Goal: Information Seeking & Learning: Learn about a topic

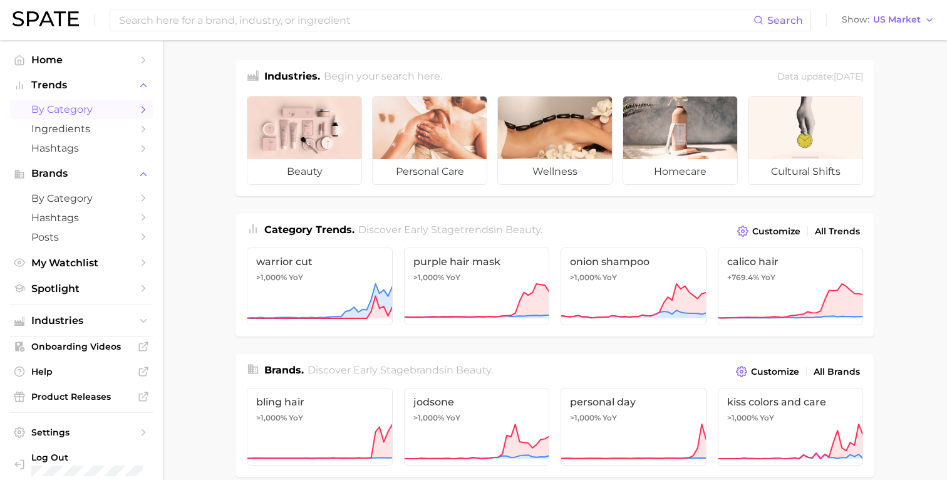
click at [96, 113] on span "by Category" at bounding box center [81, 109] width 100 height 12
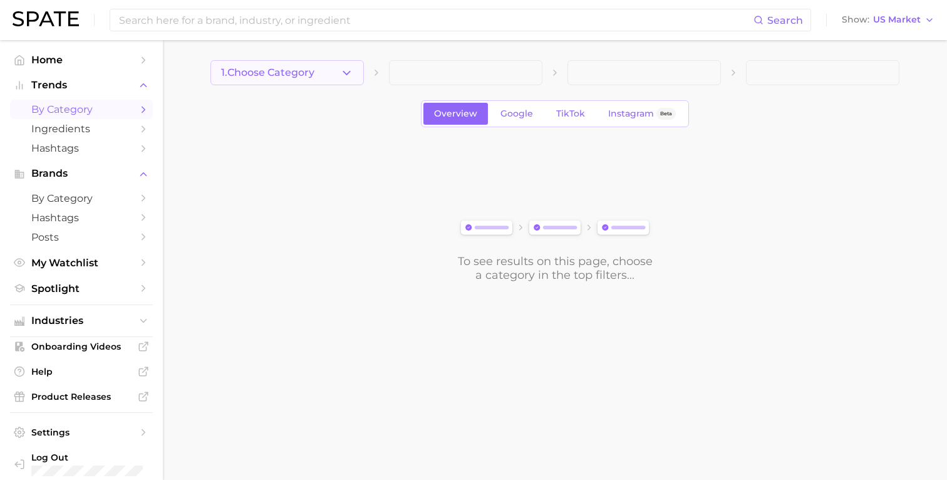
click at [321, 71] on button "1. Choose Category" at bounding box center [286, 72] width 153 height 25
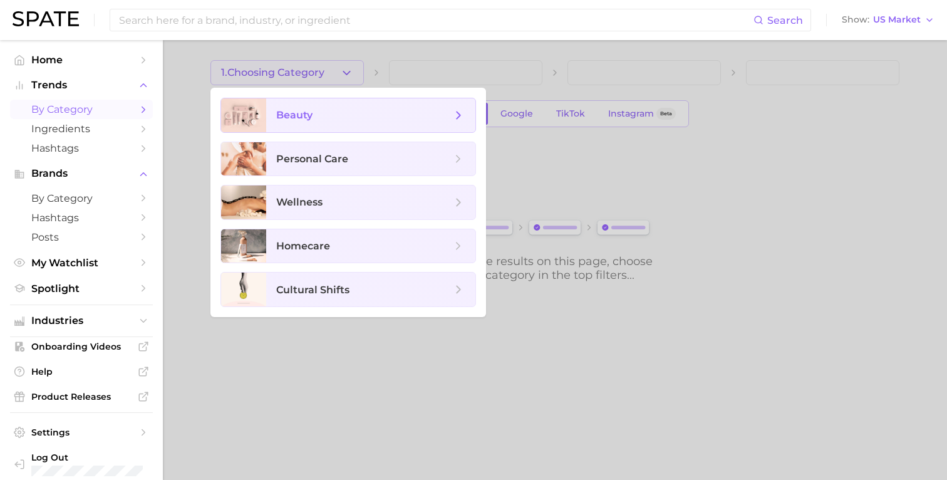
click at [320, 110] on span "beauty" at bounding box center [363, 115] width 175 height 14
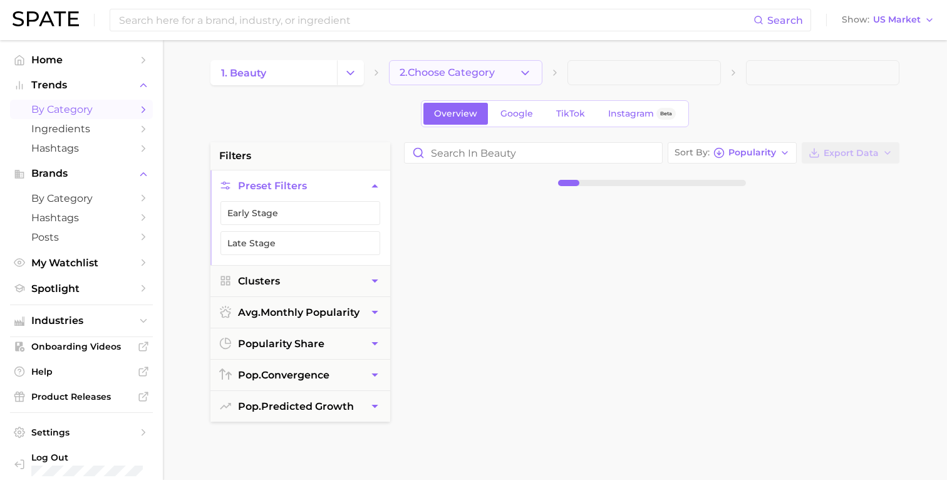
click at [486, 68] on span "2. Choose Category" at bounding box center [446, 72] width 95 height 11
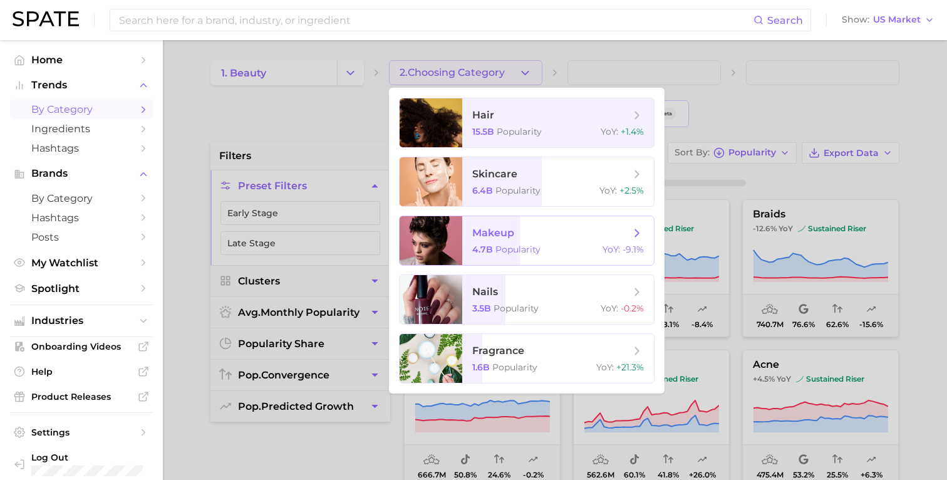
click at [543, 241] on span "makeup 4.7b Popularity YoY : -9.1%" at bounding box center [558, 240] width 192 height 49
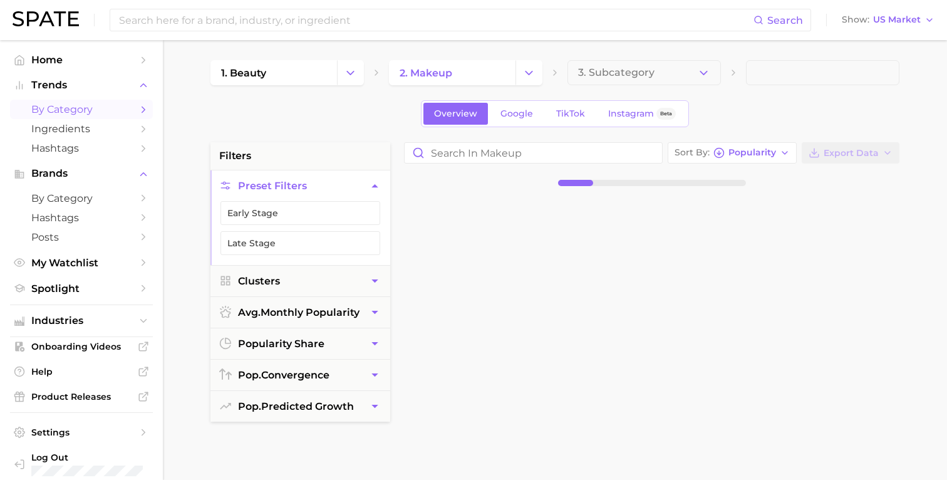
click at [630, 75] on span "3. Subcategory" at bounding box center [616, 72] width 76 height 11
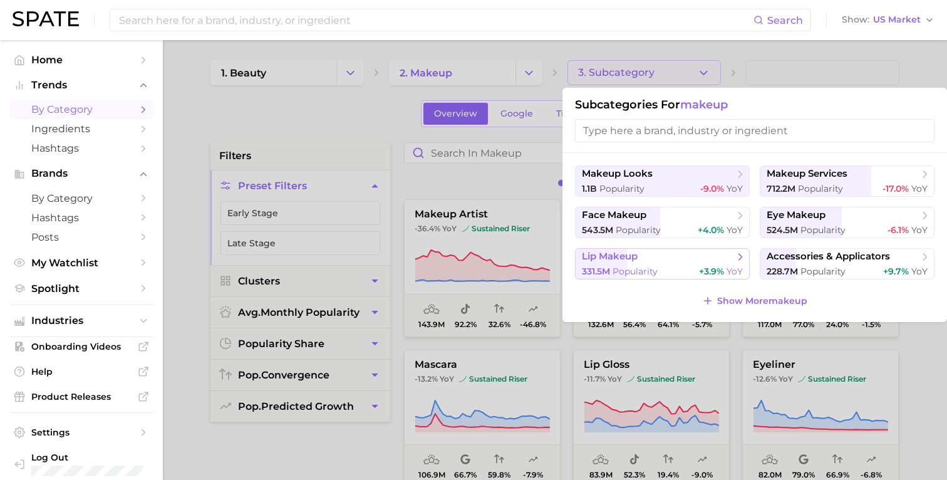
click at [699, 270] on span "+3.9%" at bounding box center [711, 270] width 25 height 11
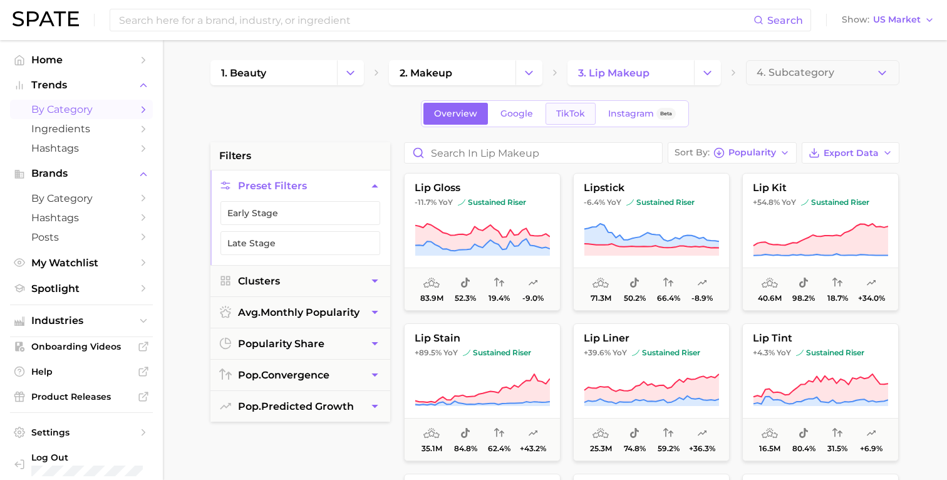
click at [576, 110] on span "TikTok" at bounding box center [570, 113] width 29 height 11
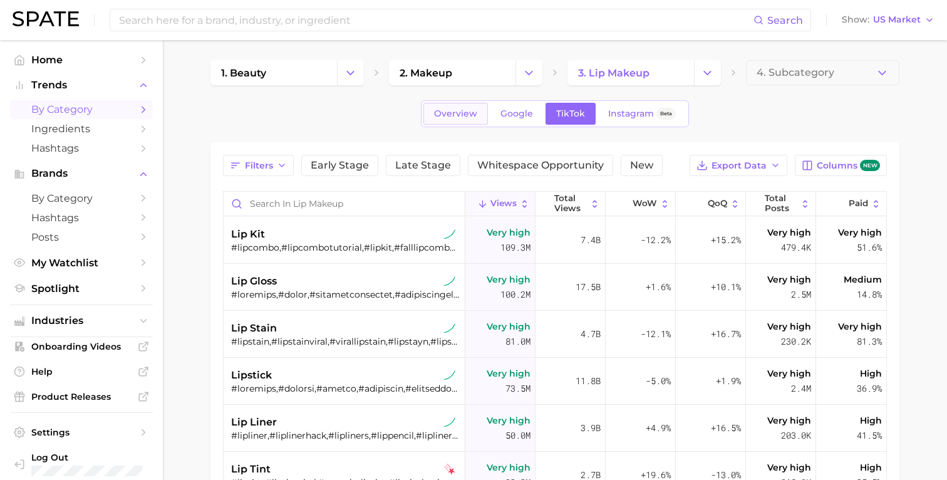
click at [462, 115] on span "Overview" at bounding box center [455, 113] width 43 height 11
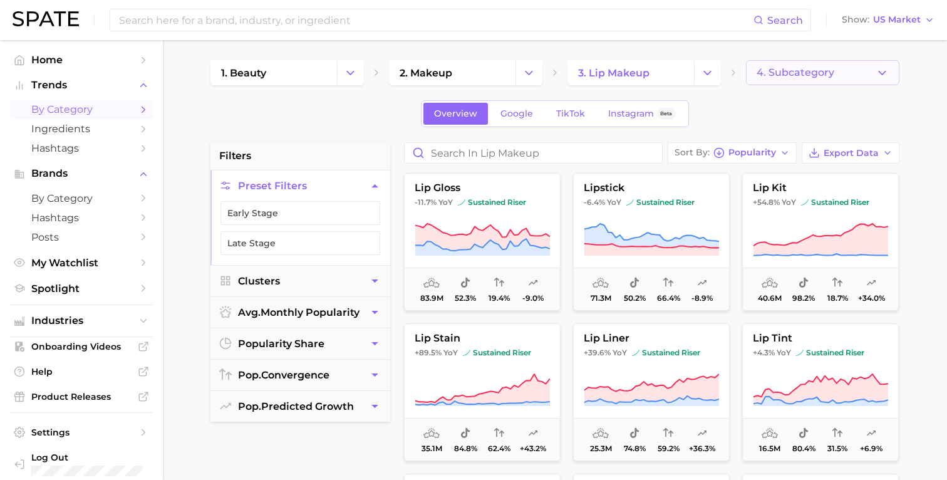
click at [823, 76] on span "4. Subcategory" at bounding box center [795, 72] width 78 height 11
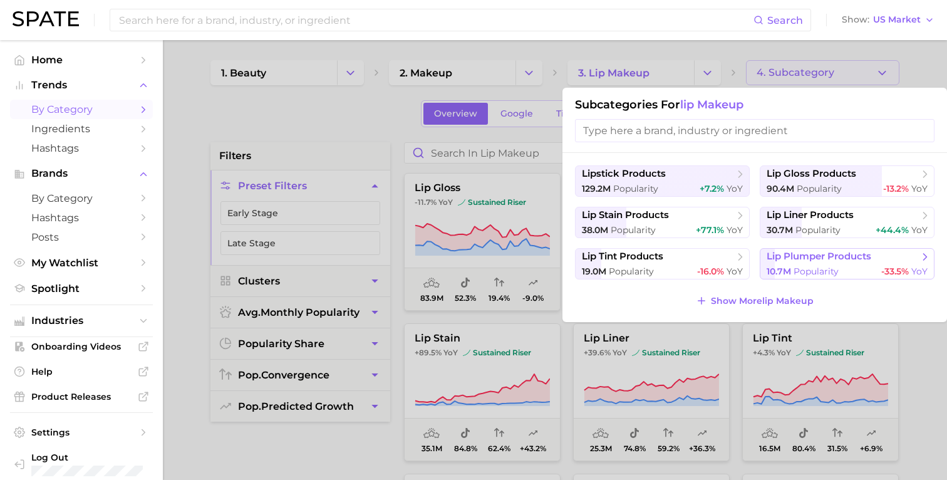
click at [833, 262] on span "lip plumper products" at bounding box center [818, 256] width 105 height 12
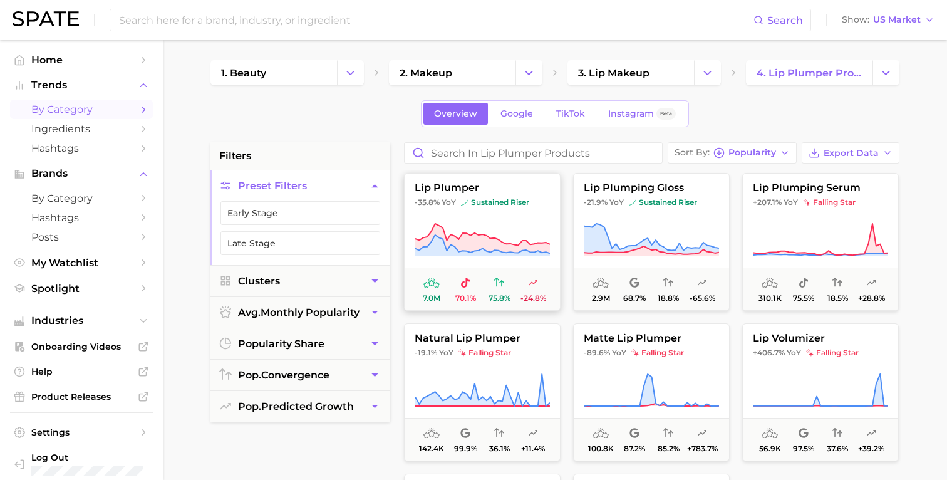
click at [520, 214] on button "lip plumper -35.8% YoY sustained riser 7.0m 70.1% 75.8% -24.8%" at bounding box center [482, 242] width 157 height 138
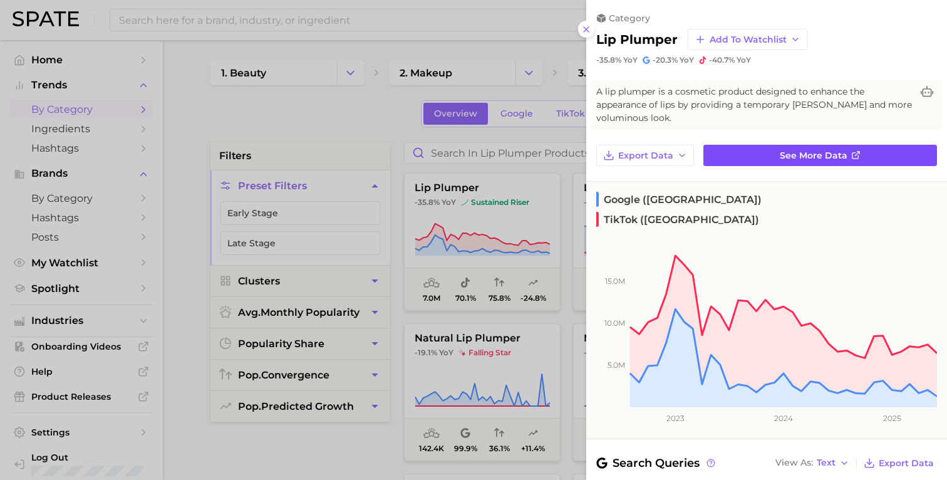
click at [759, 160] on link "See more data" at bounding box center [820, 155] width 234 height 21
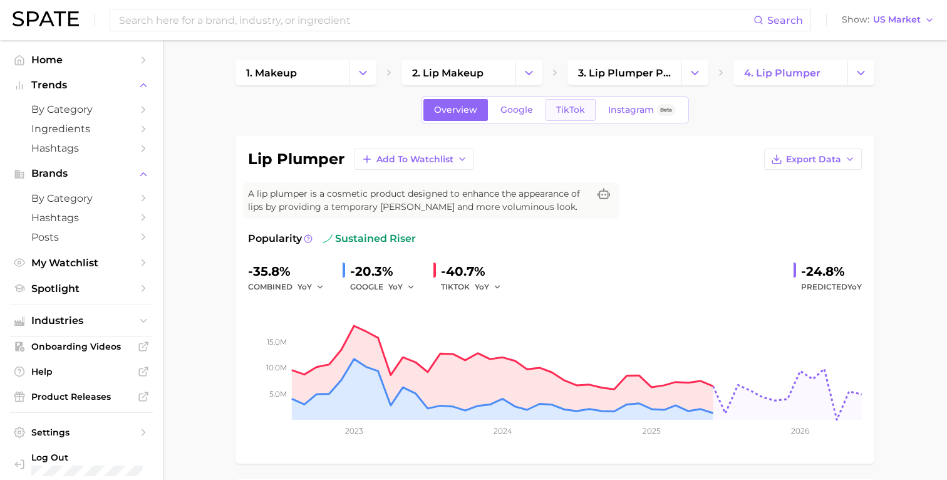
click at [561, 105] on span "TikTok" at bounding box center [570, 110] width 29 height 11
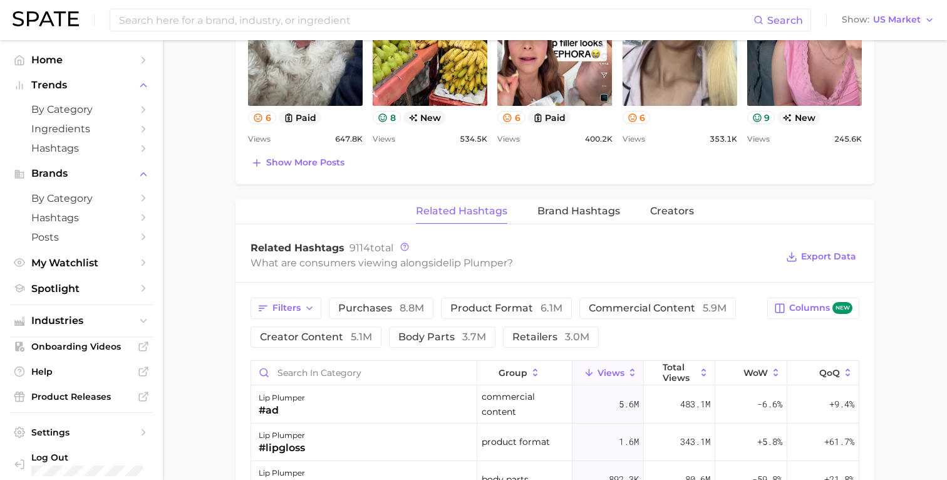
scroll to position [813, 0]
click at [705, 368] on icon at bounding box center [703, 373] width 11 height 11
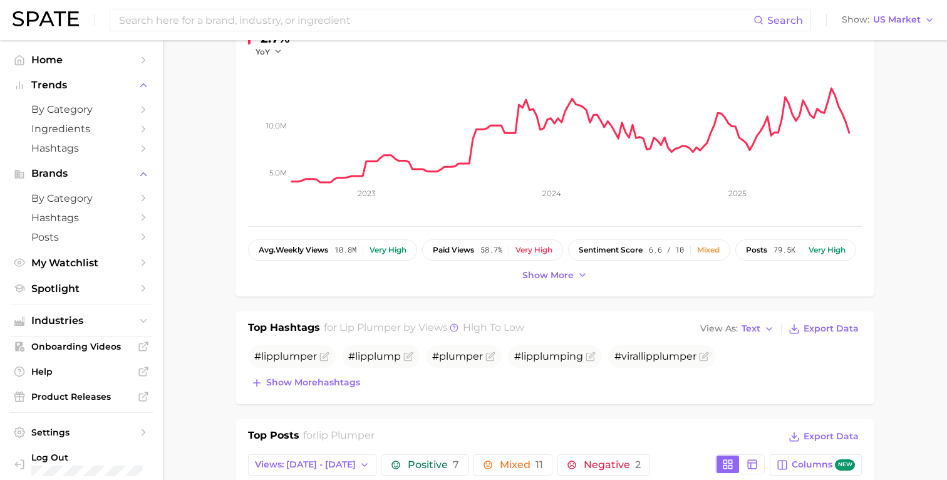
scroll to position [228, 0]
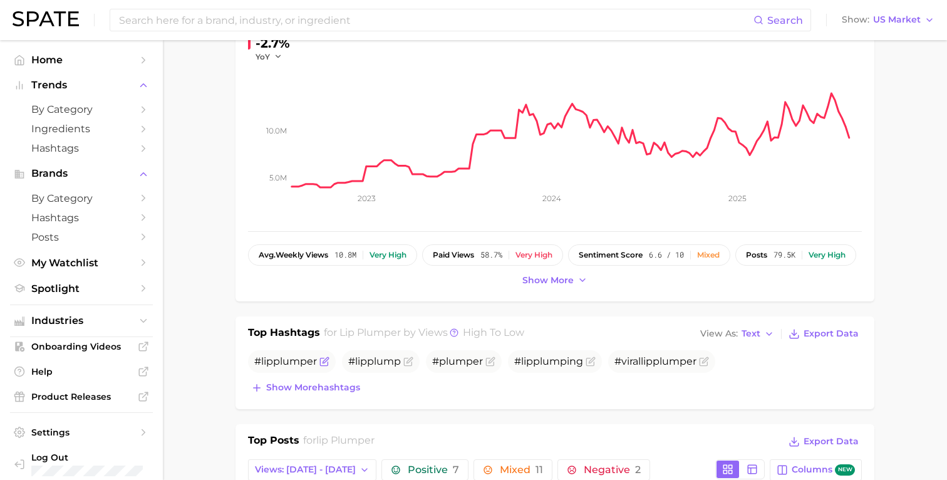
click at [327, 362] on icon "Flag as miscategorized or irrelevant" at bounding box center [324, 361] width 10 height 10
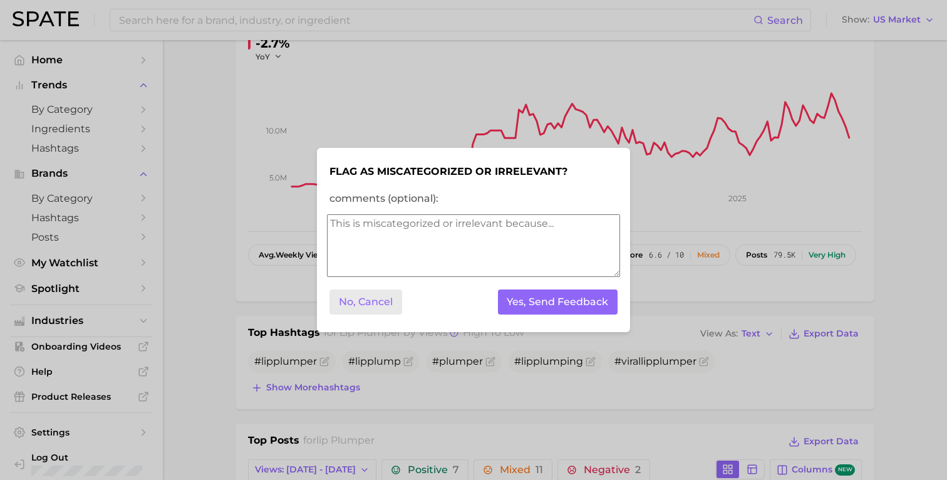
click at [388, 301] on button "No, Cancel" at bounding box center [365, 302] width 73 height 26
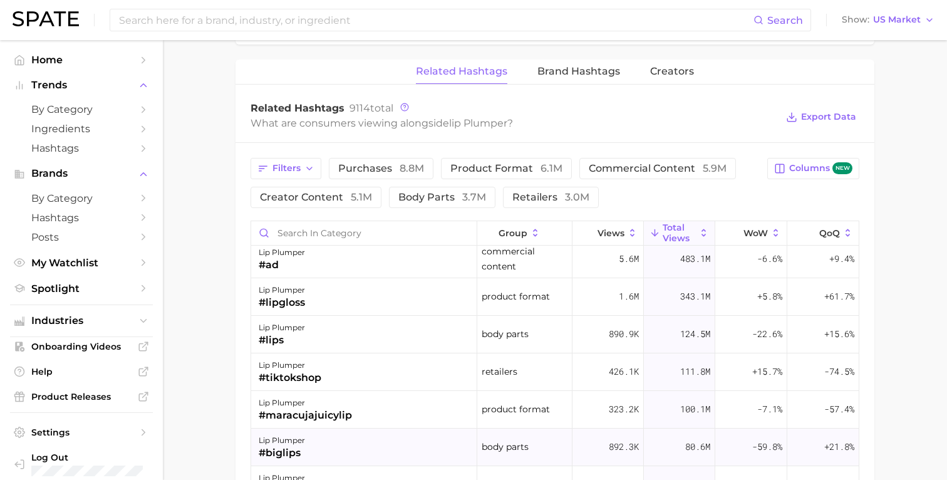
scroll to position [0, 0]
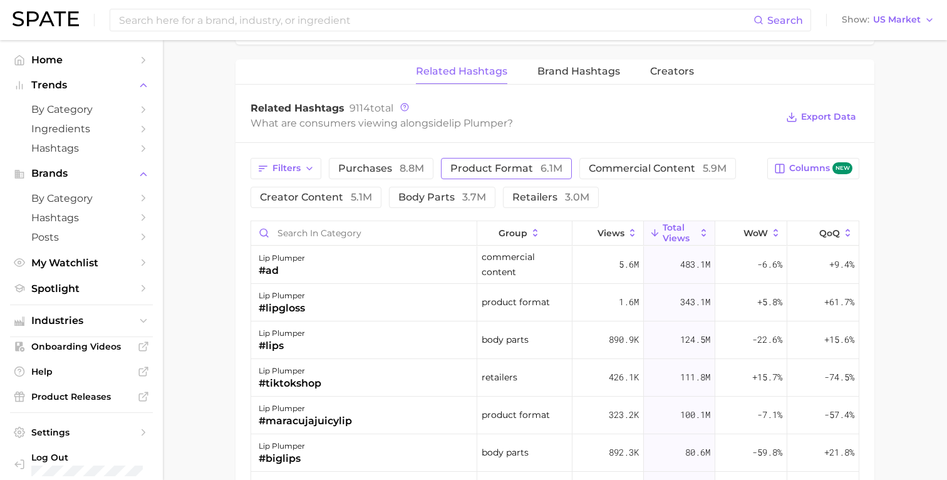
click at [495, 168] on span "product format 6.1m" at bounding box center [506, 168] width 112 height 10
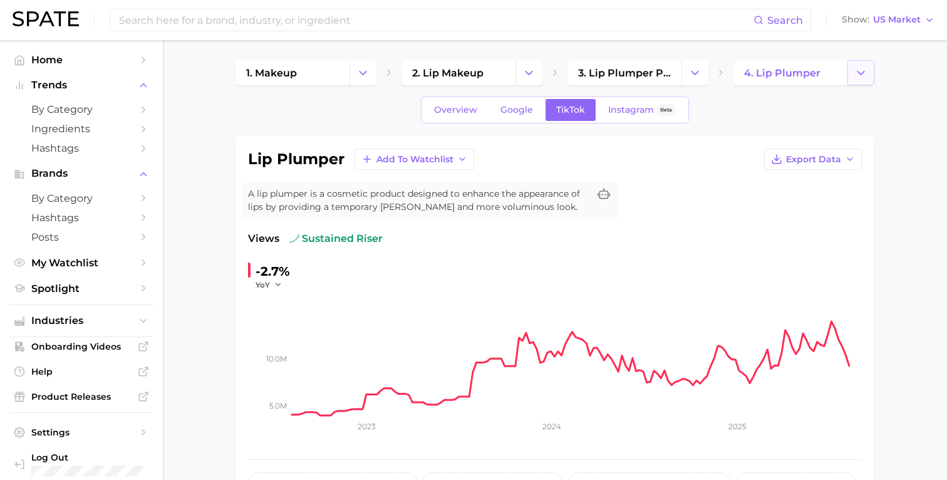
click at [850, 73] on button "Change Category" at bounding box center [860, 72] width 27 height 25
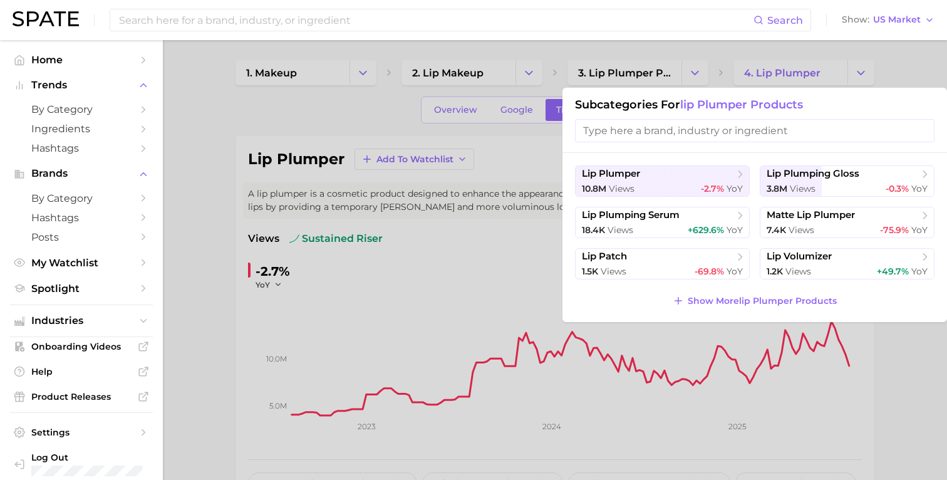
click at [851, 73] on div at bounding box center [473, 240] width 947 height 480
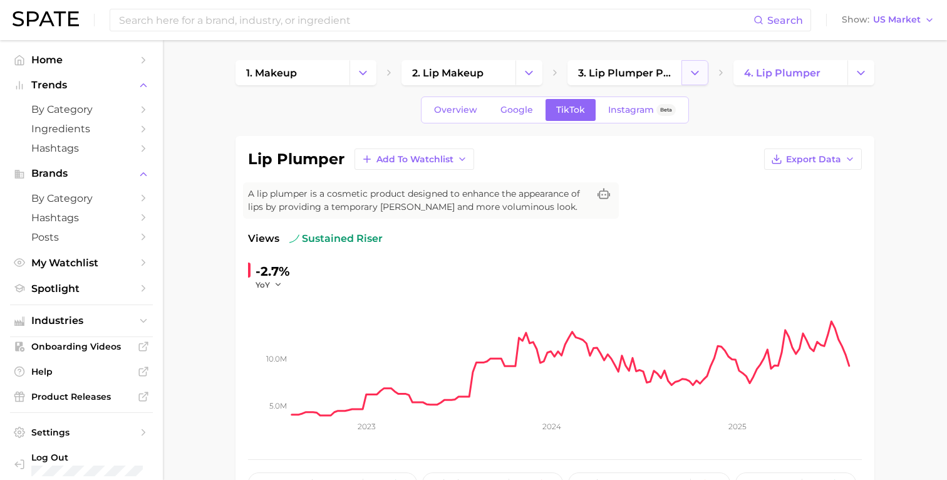
click at [696, 66] on icon "Change Category" at bounding box center [694, 72] width 13 height 13
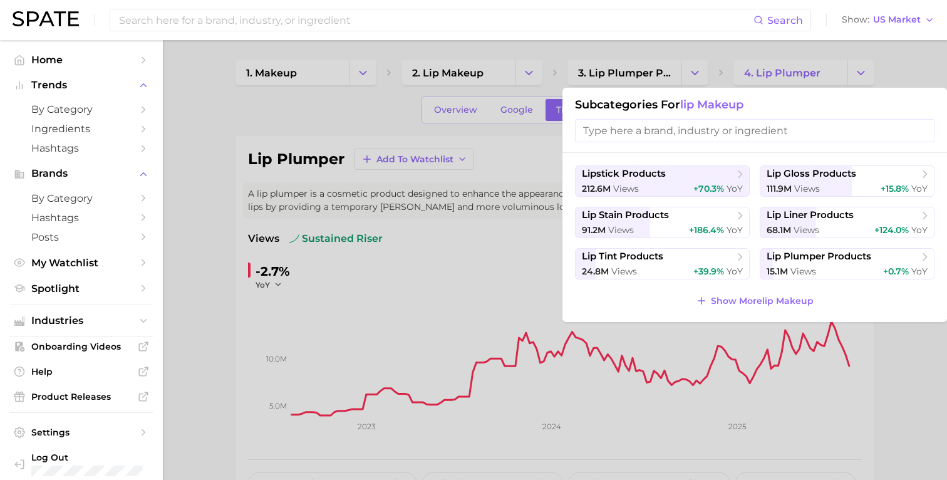
click at [521, 75] on div at bounding box center [473, 240] width 947 height 480
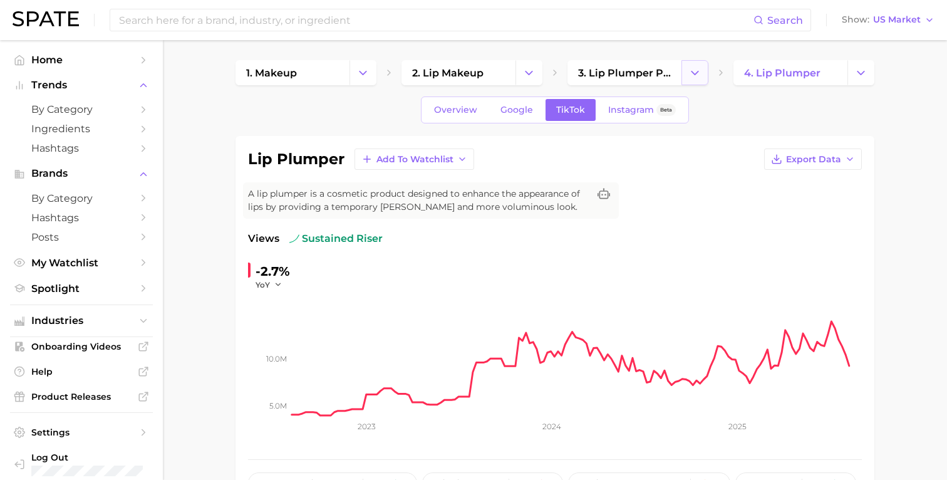
click at [702, 77] on button "Change Category" at bounding box center [694, 72] width 27 height 25
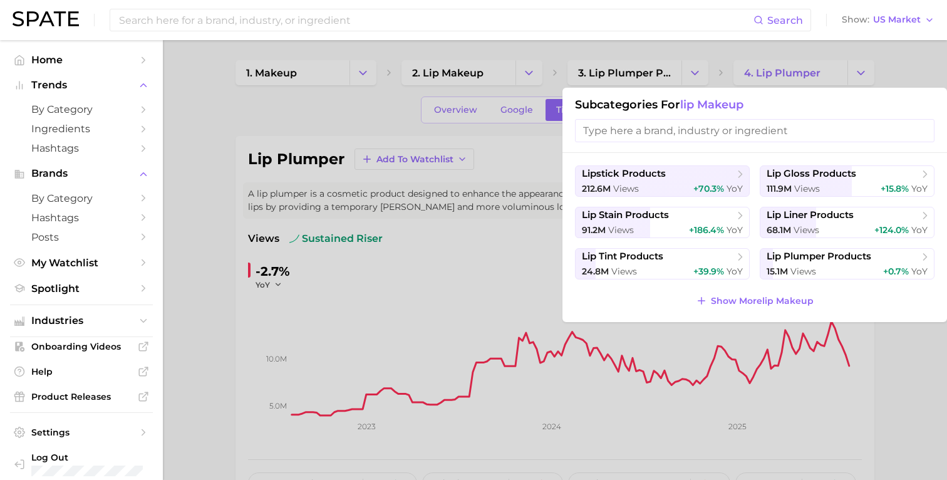
click at [533, 76] on div at bounding box center [473, 240] width 947 height 480
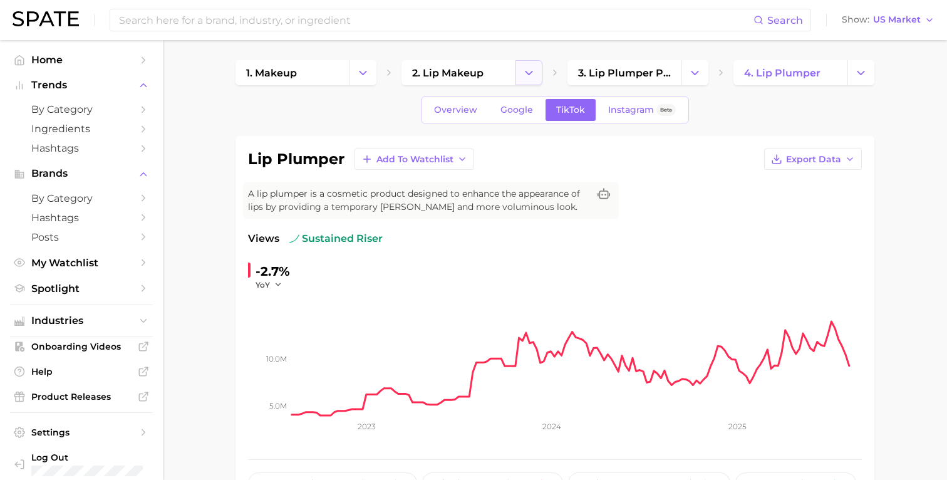
click at [528, 76] on icon "Change Category" at bounding box center [528, 72] width 13 height 13
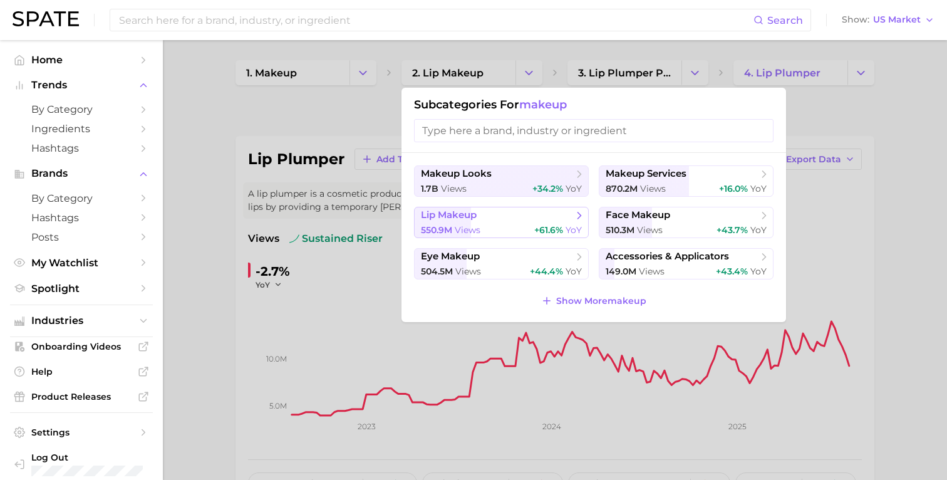
click at [522, 223] on button "lip makeup 550.9m views +61.6% YoY" at bounding box center [501, 222] width 175 height 31
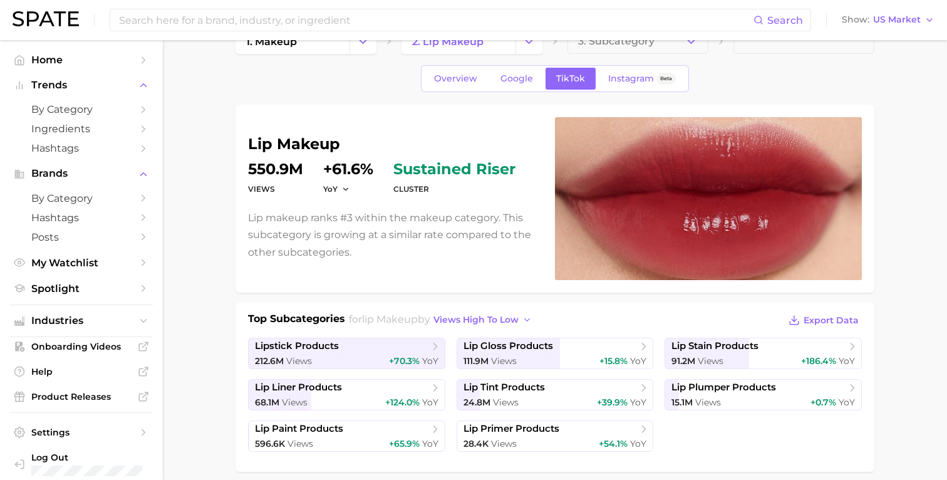
scroll to position [30, 0]
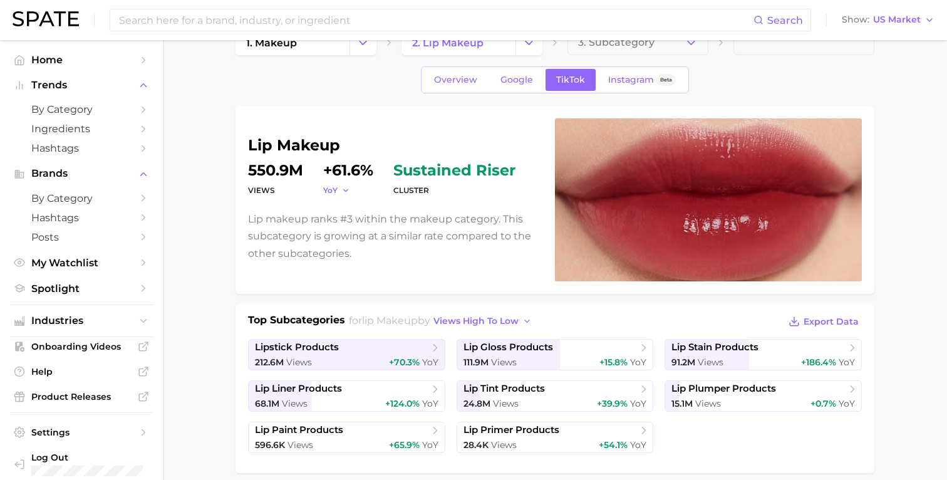
click at [342, 191] on icon "button" at bounding box center [345, 190] width 9 height 9
click at [346, 190] on icon "button" at bounding box center [345, 190] width 9 height 9
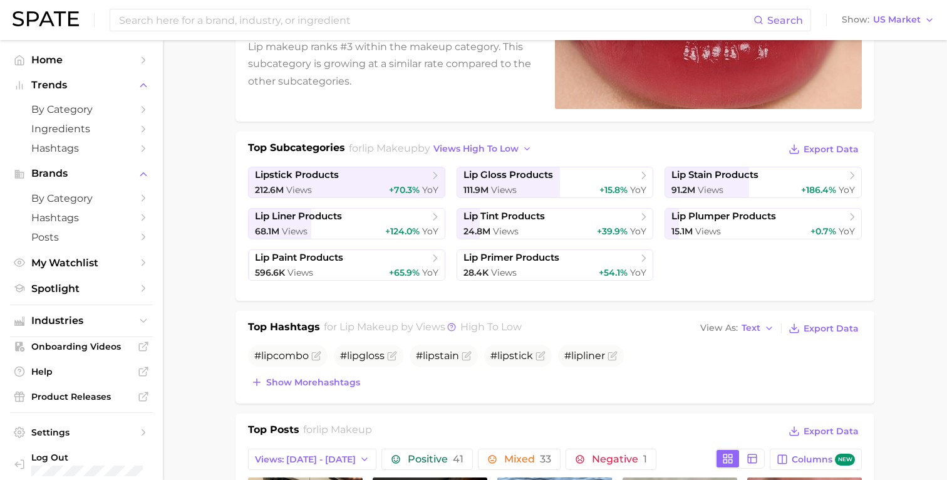
scroll to position [0, 0]
